Goal: Information Seeking & Learning: Learn about a topic

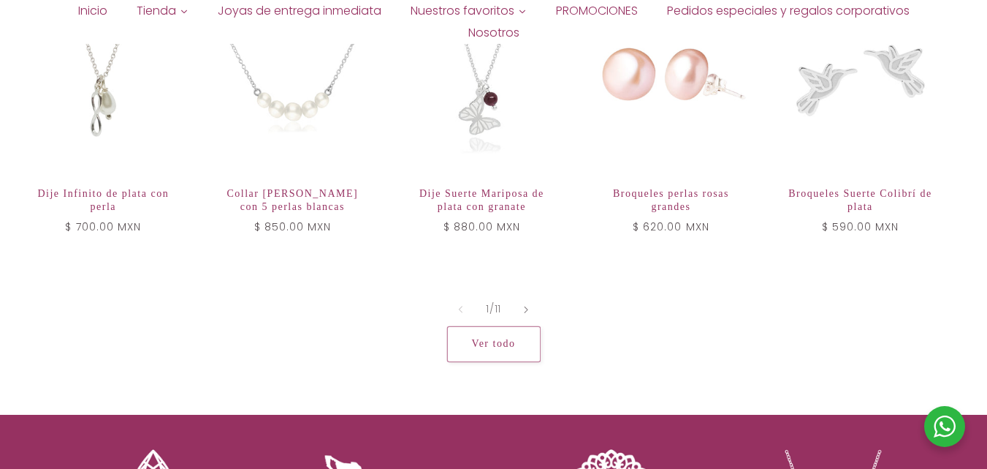
scroll to position [724, 0]
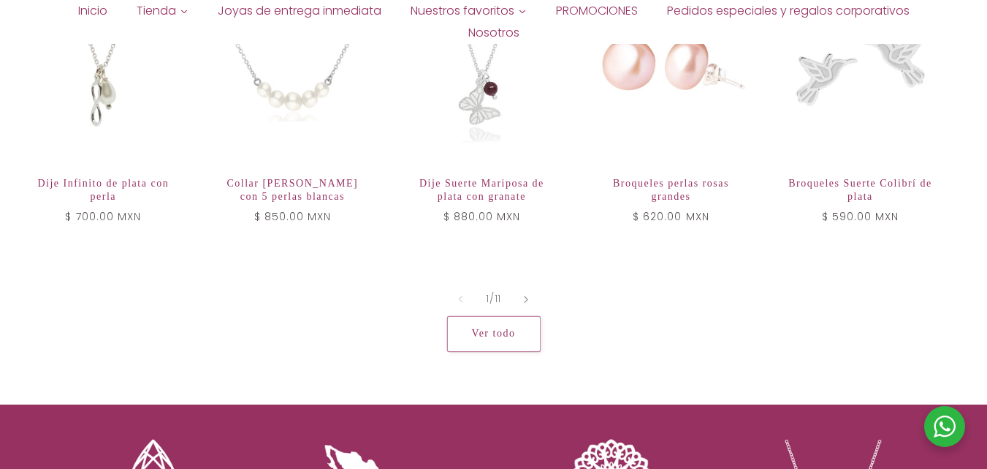
click at [521, 318] on link "Ver todo" at bounding box center [494, 334] width 94 height 36
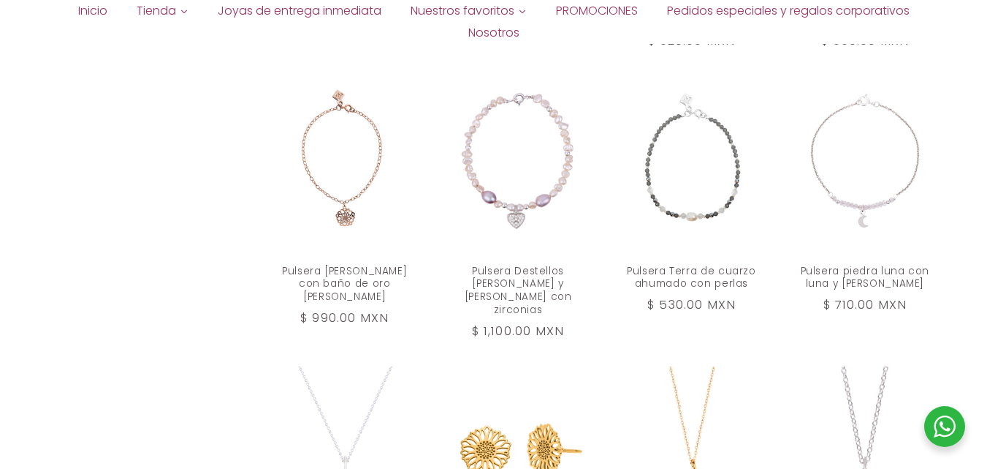
scroll to position [1226, 0]
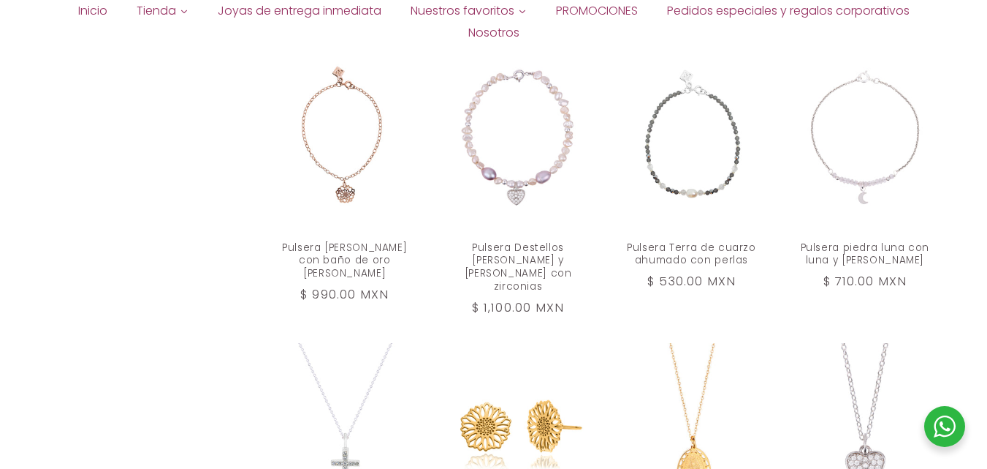
drag, startPoint x: 992, startPoint y: 47, endPoint x: 998, endPoint y: 275, distance: 228.1
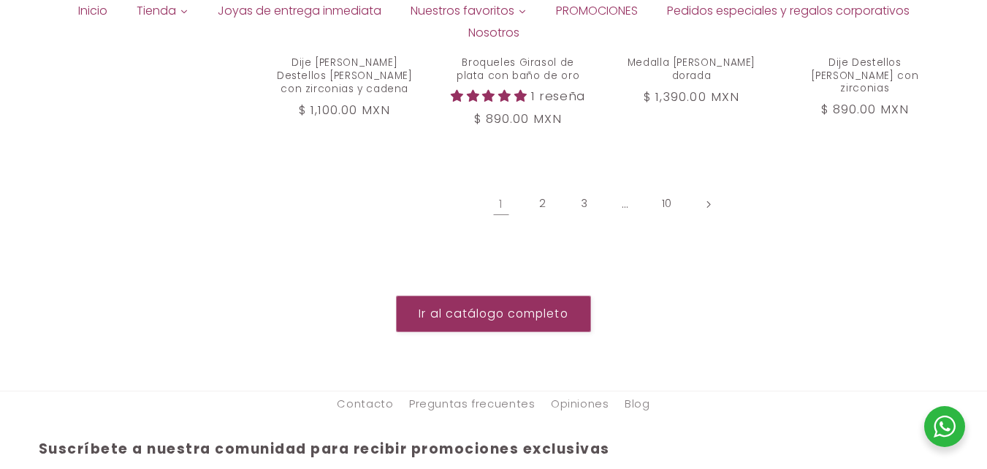
scroll to position [1713, 0]
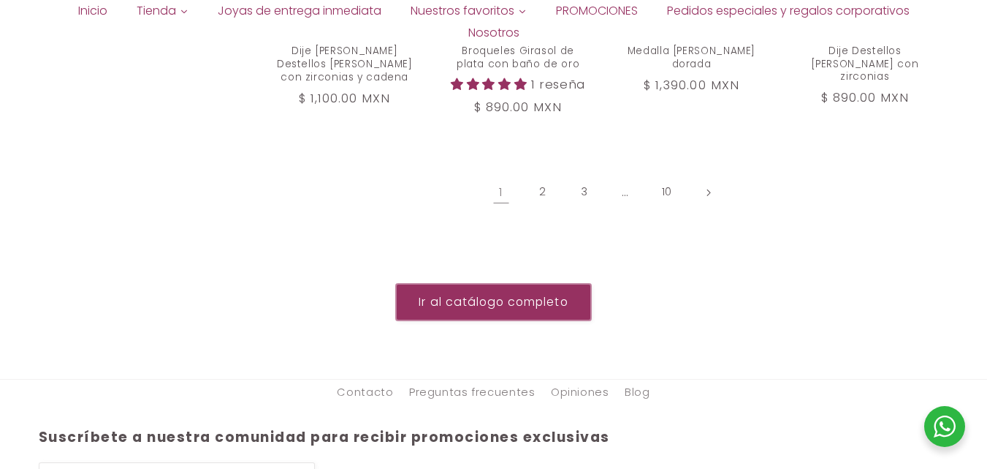
click at [560, 295] on link "Ir al catálogo completo" at bounding box center [493, 302] width 195 height 36
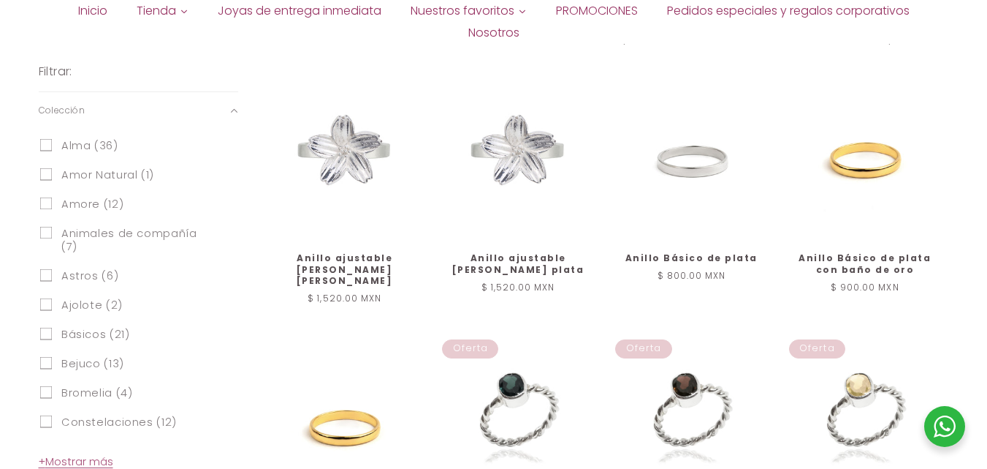
scroll to position [566, 0]
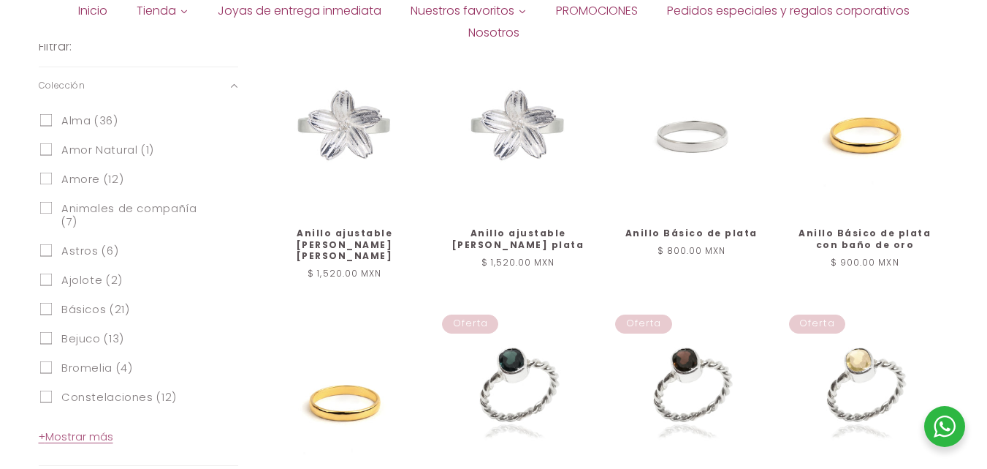
click at [95, 429] on span "+ Mostrar más" at bounding box center [76, 436] width 75 height 15
click at [90, 420] on span "Chingona (6)" at bounding box center [99, 427] width 77 height 14
click at [52, 419] on input "Chingona (6) Chingona (6 productos)" at bounding box center [45, 425] width 12 height 12
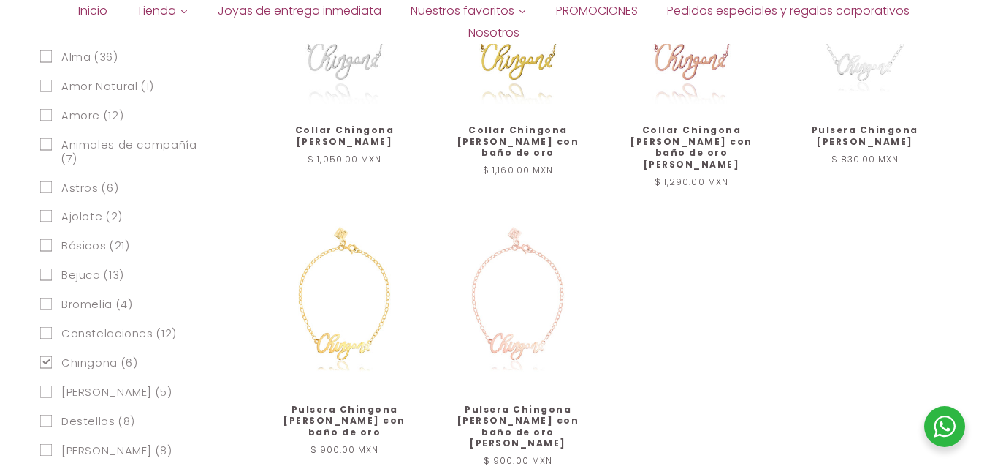
scroll to position [685, 0]
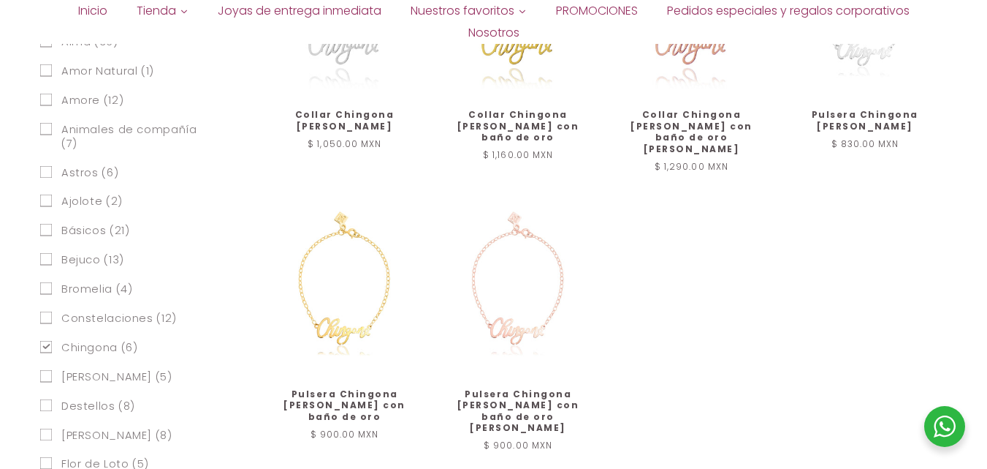
click at [80, 341] on span "Chingona (6)" at bounding box center [99, 348] width 77 height 14
click at [52, 341] on input "Chingona (6) Chingona (6 productos)" at bounding box center [45, 347] width 12 height 12
checkbox input "false"
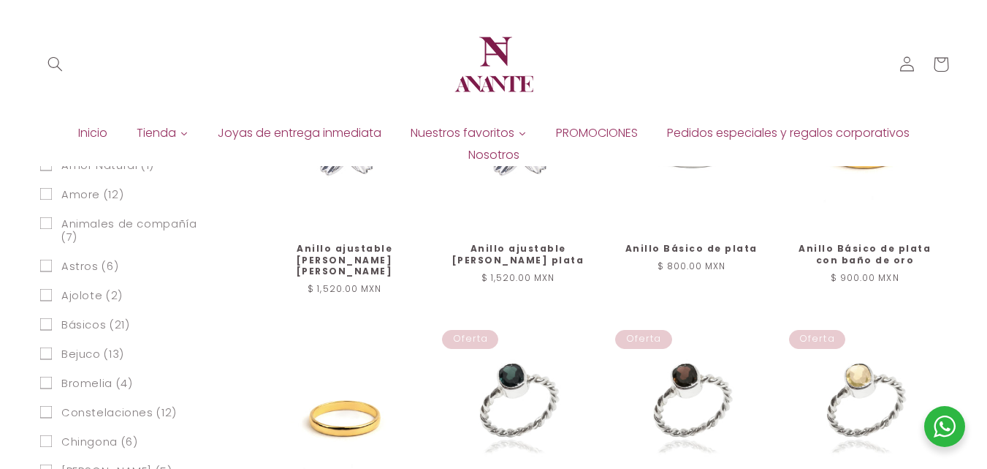
scroll to position [453, 0]
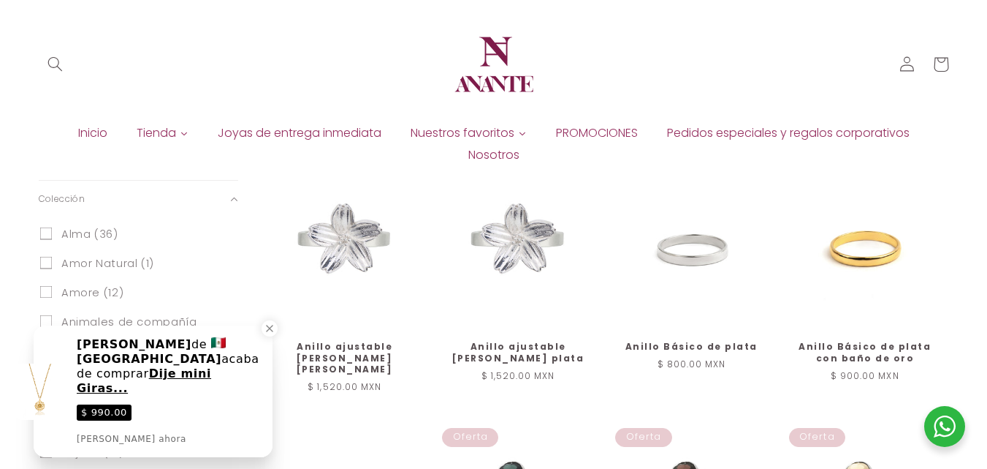
click at [577, 133] on span "PROMOCIONES" at bounding box center [597, 133] width 82 height 16
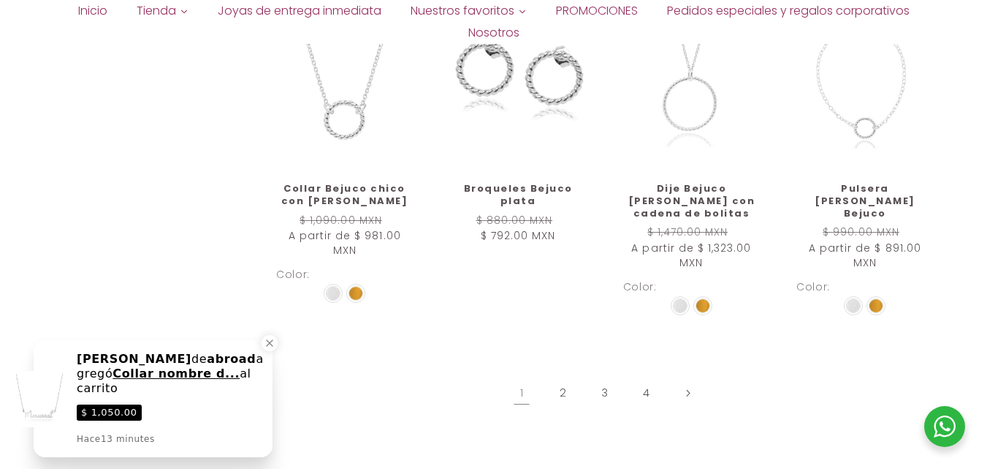
scroll to position [1273, 0]
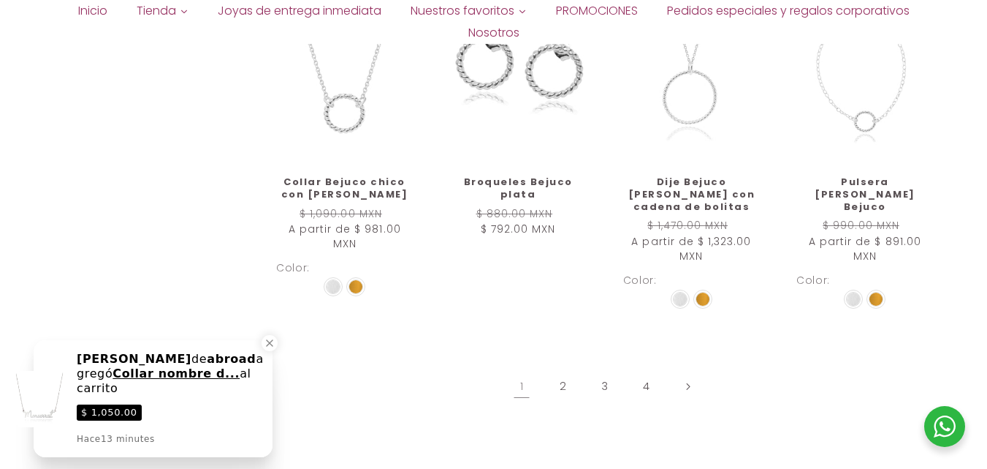
drag, startPoint x: 993, startPoint y: 83, endPoint x: 996, endPoint y: 365, distance: 282.9
click at [567, 369] on link "2" at bounding box center [564, 386] width 34 height 34
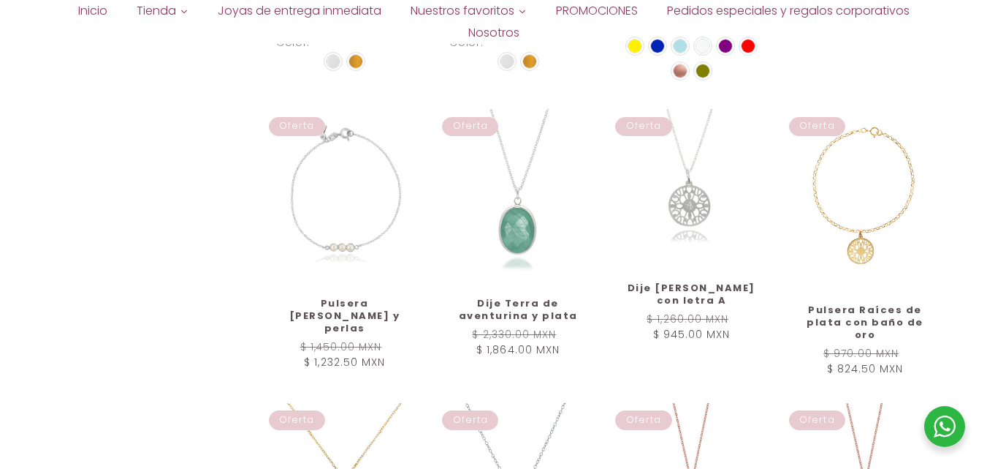
scroll to position [844, 0]
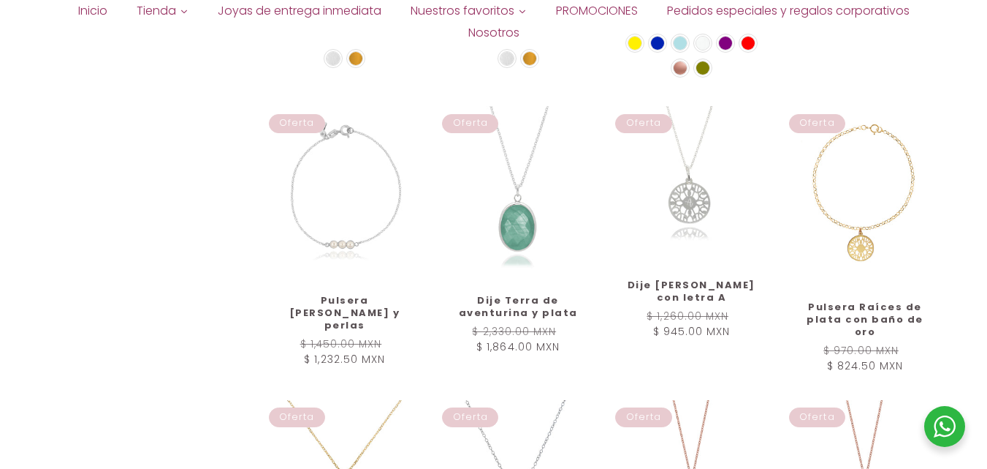
drag, startPoint x: 994, startPoint y: 87, endPoint x: 998, endPoint y: 280, distance: 193.0
click at [897, 9] on span "Pedidos especiales y regalos corporativos" at bounding box center [788, 11] width 243 height 16
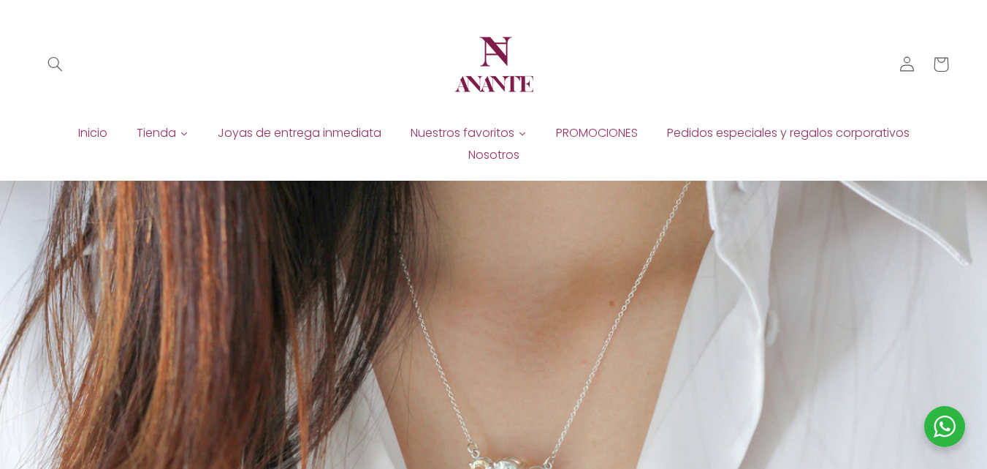
click at [594, 132] on span "PROMOCIONES" at bounding box center [597, 133] width 82 height 16
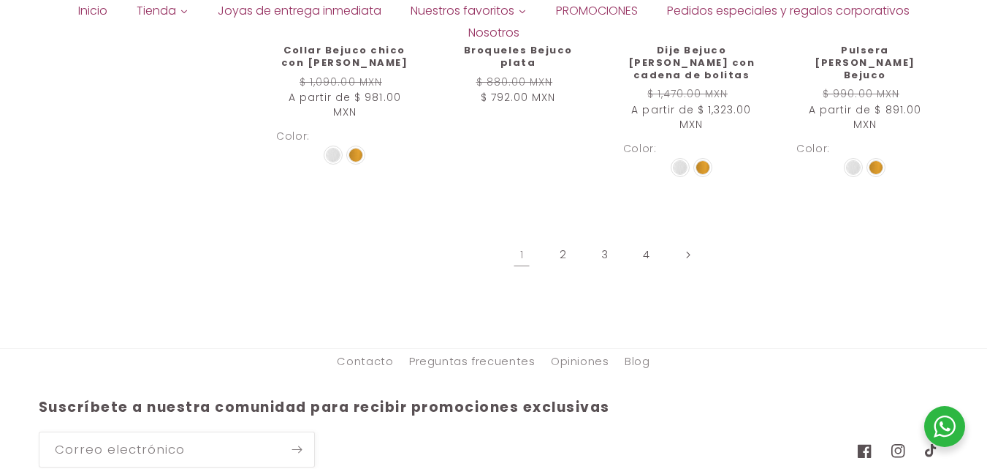
scroll to position [1460, 0]
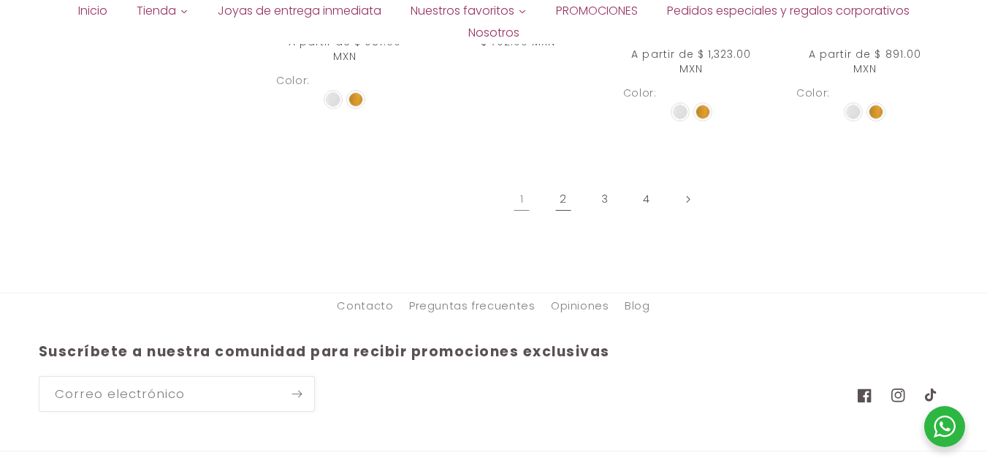
click at [564, 182] on link "2" at bounding box center [564, 199] width 34 height 34
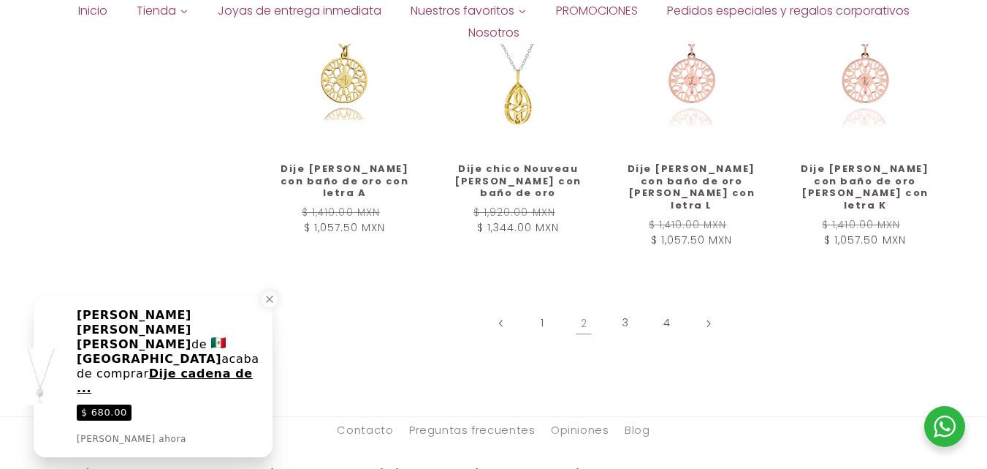
scroll to position [1276, 0]
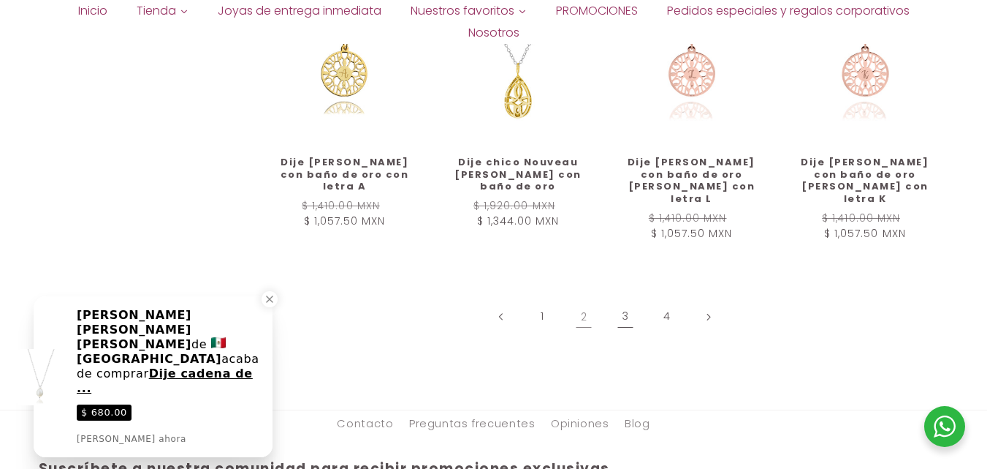
click at [626, 300] on link "3" at bounding box center [626, 317] width 34 height 34
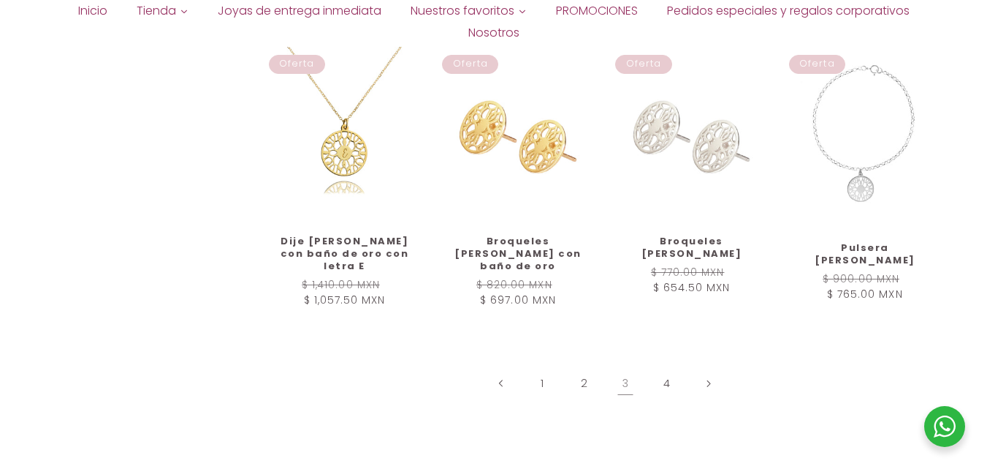
scroll to position [1069, 0]
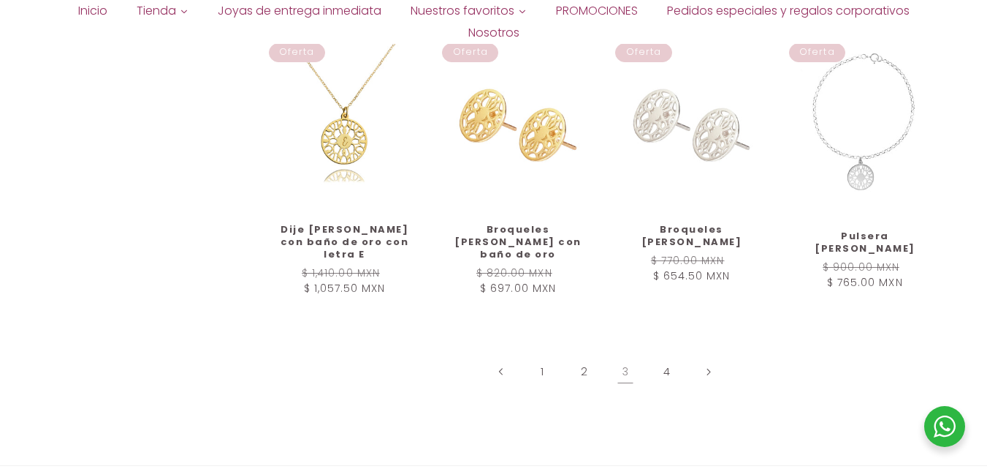
click at [669, 361] on link "4" at bounding box center [668, 372] width 34 height 34
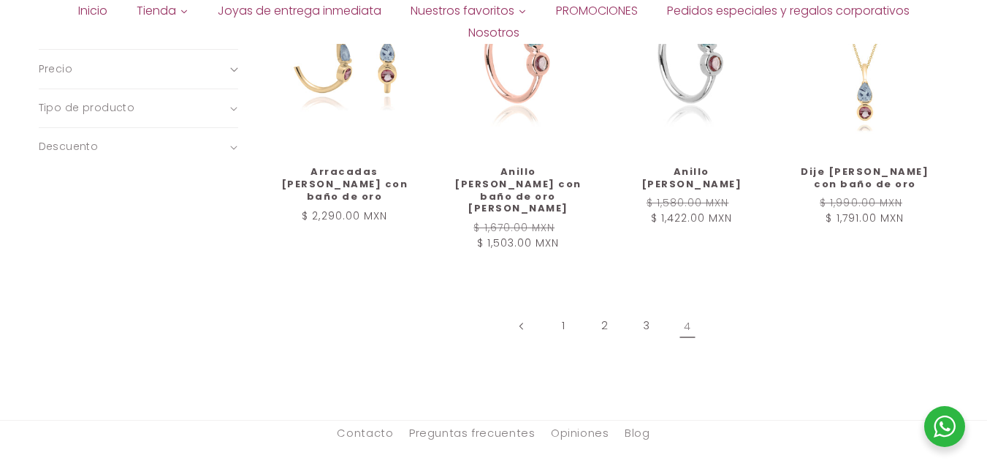
scroll to position [576, 0]
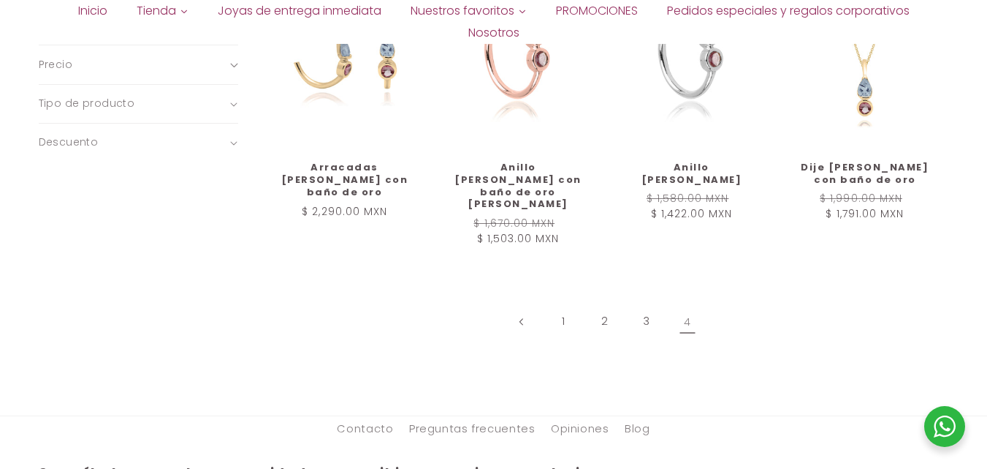
drag, startPoint x: 993, startPoint y: 115, endPoint x: 998, endPoint y: 319, distance: 203.3
